Goal: Contribute content

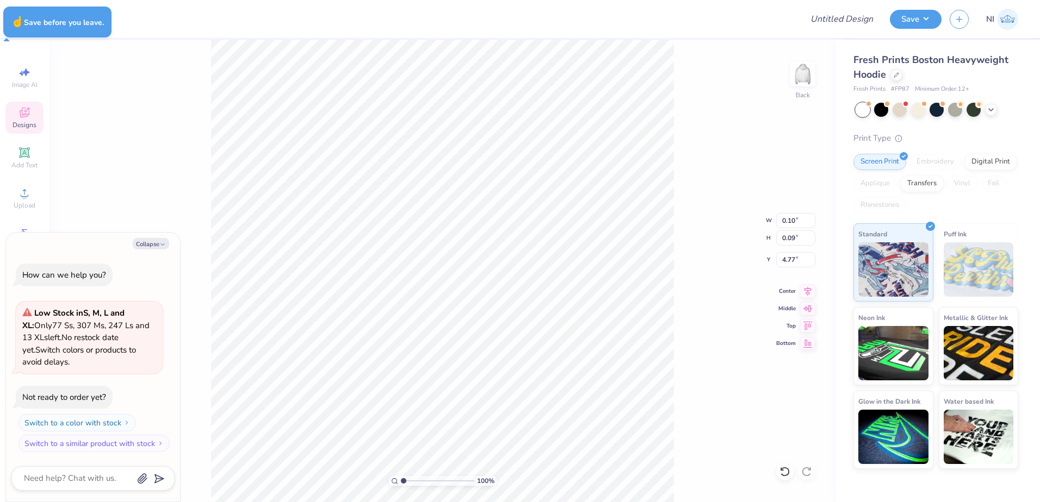
type textarea "x"
type input "1.70"
type input "2.65"
type input "3.30"
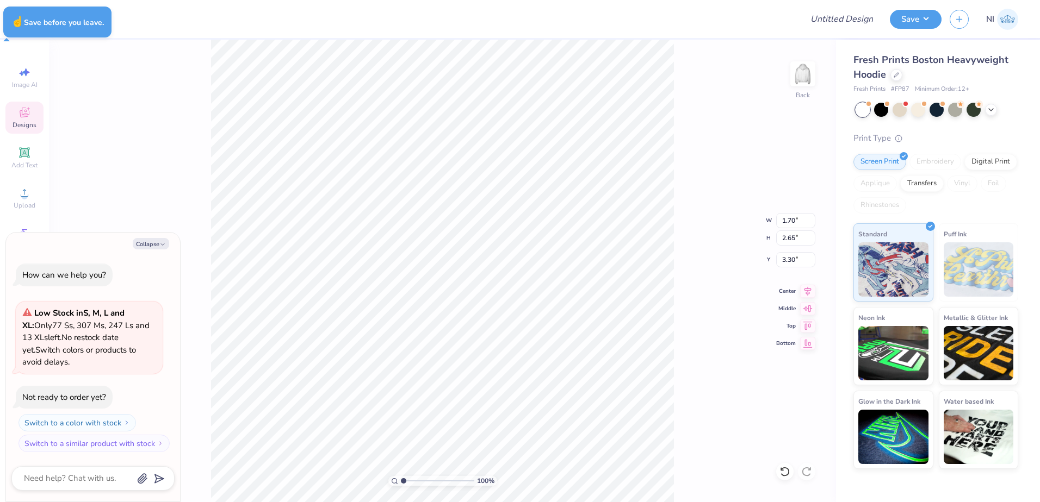
type textarea "x"
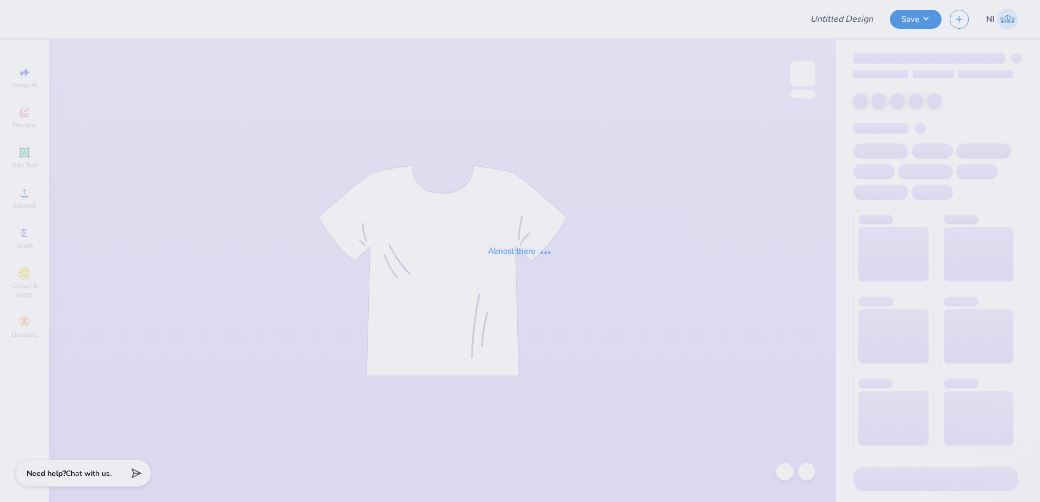
type input "pants"
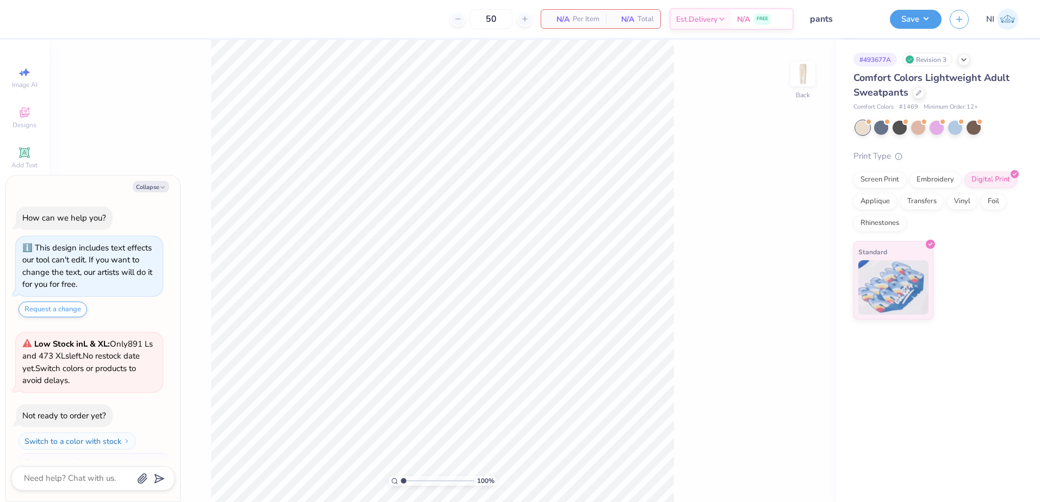
scroll to position [18, 0]
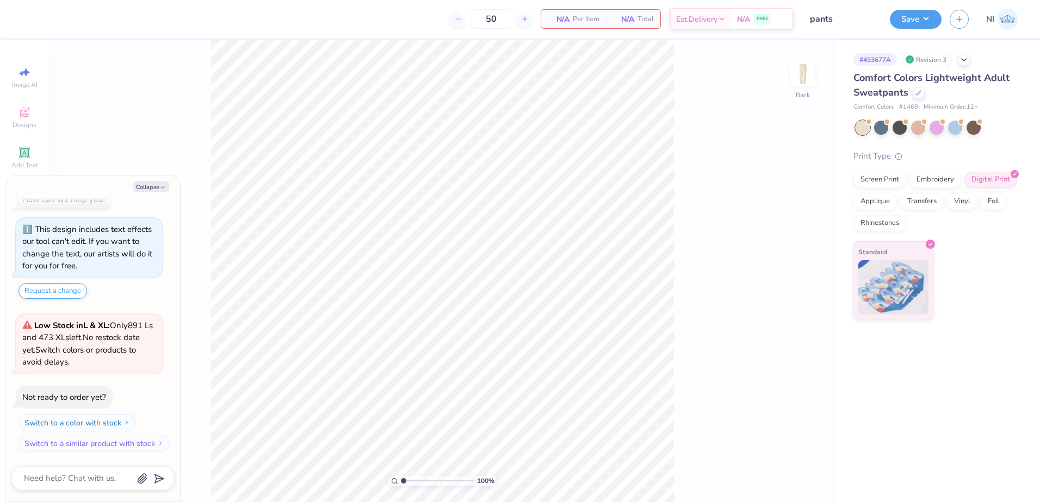
type textarea "x"
